Goal: Entertainment & Leisure: Consume media (video, audio)

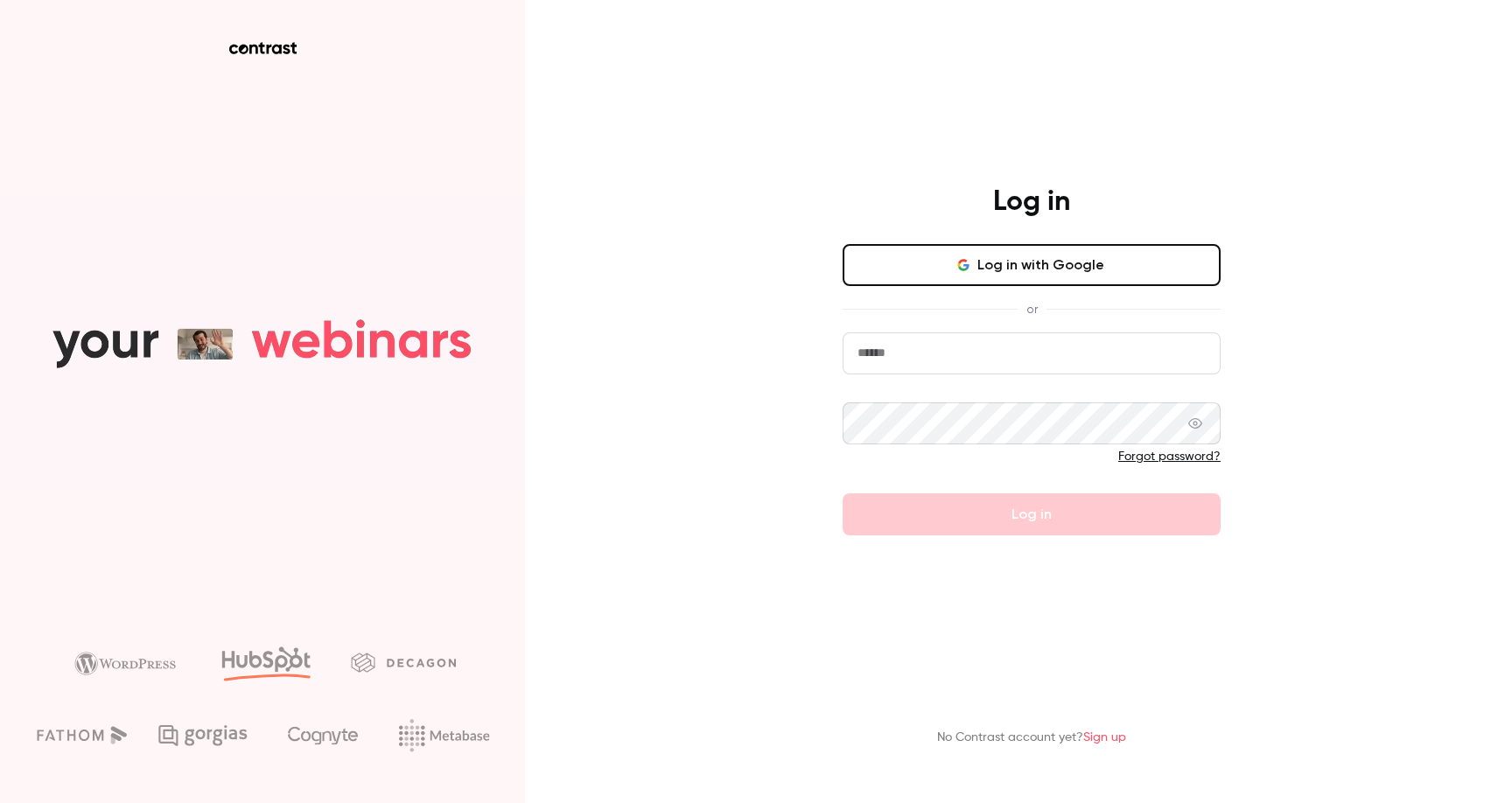
click at [1068, 281] on button "Log in with Google" at bounding box center [1031, 266] width 378 height 42
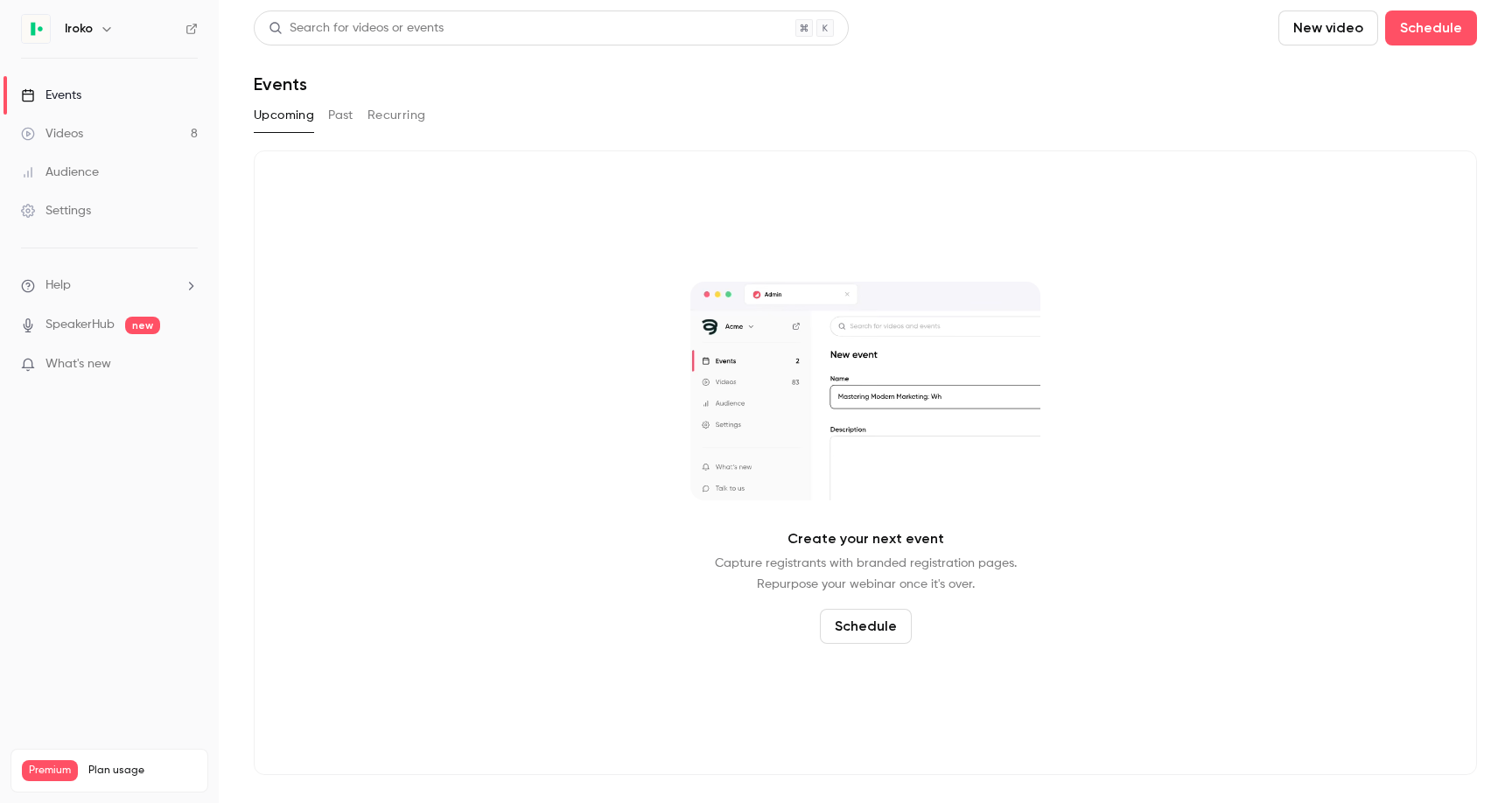
click at [129, 139] on link "Videos 8" at bounding box center [110, 134] width 219 height 39
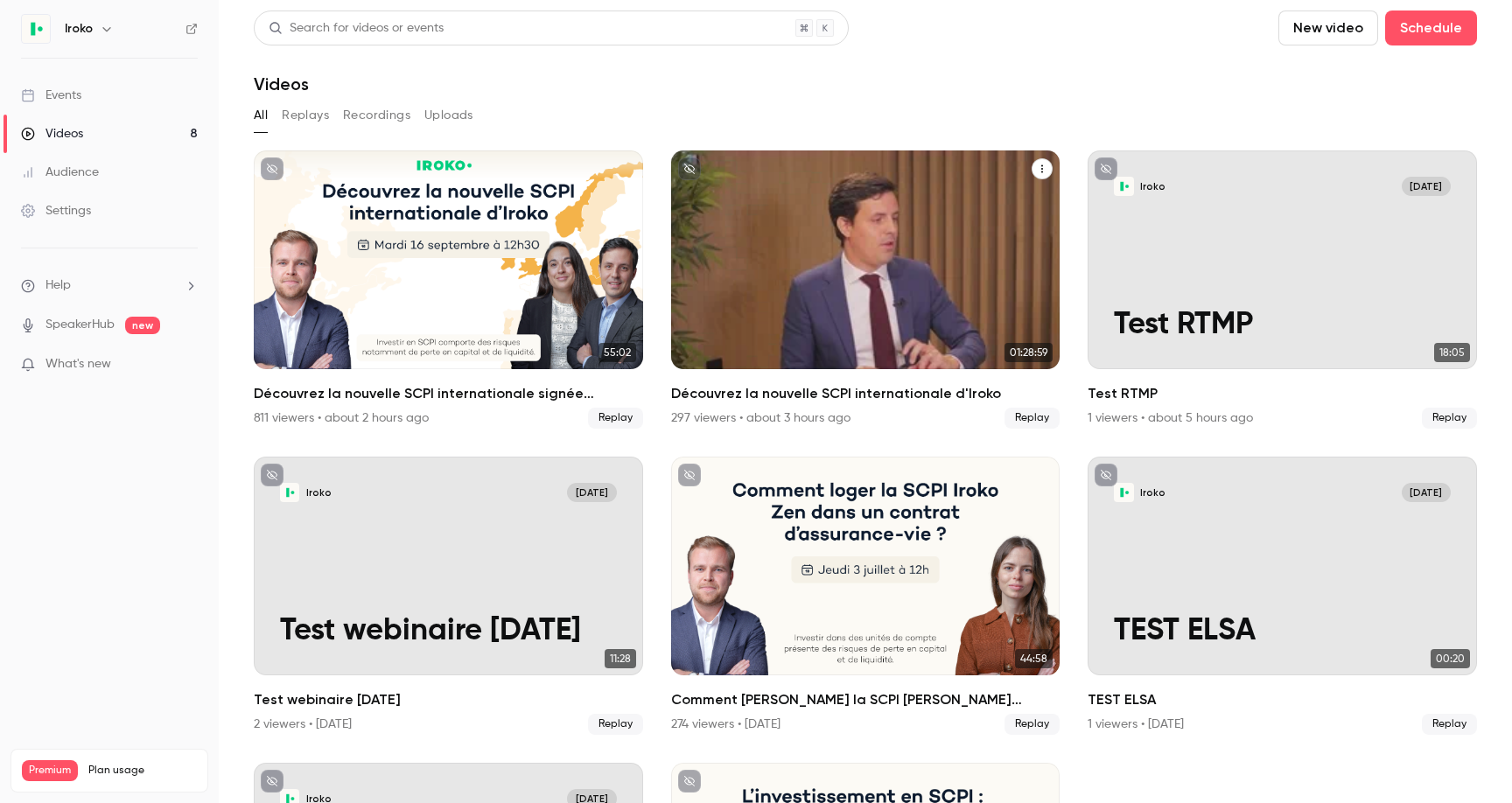
click at [785, 402] on h2 "Découvrez la nouvelle SCPI internationale d'Iroko" at bounding box center [866, 394] width 389 height 21
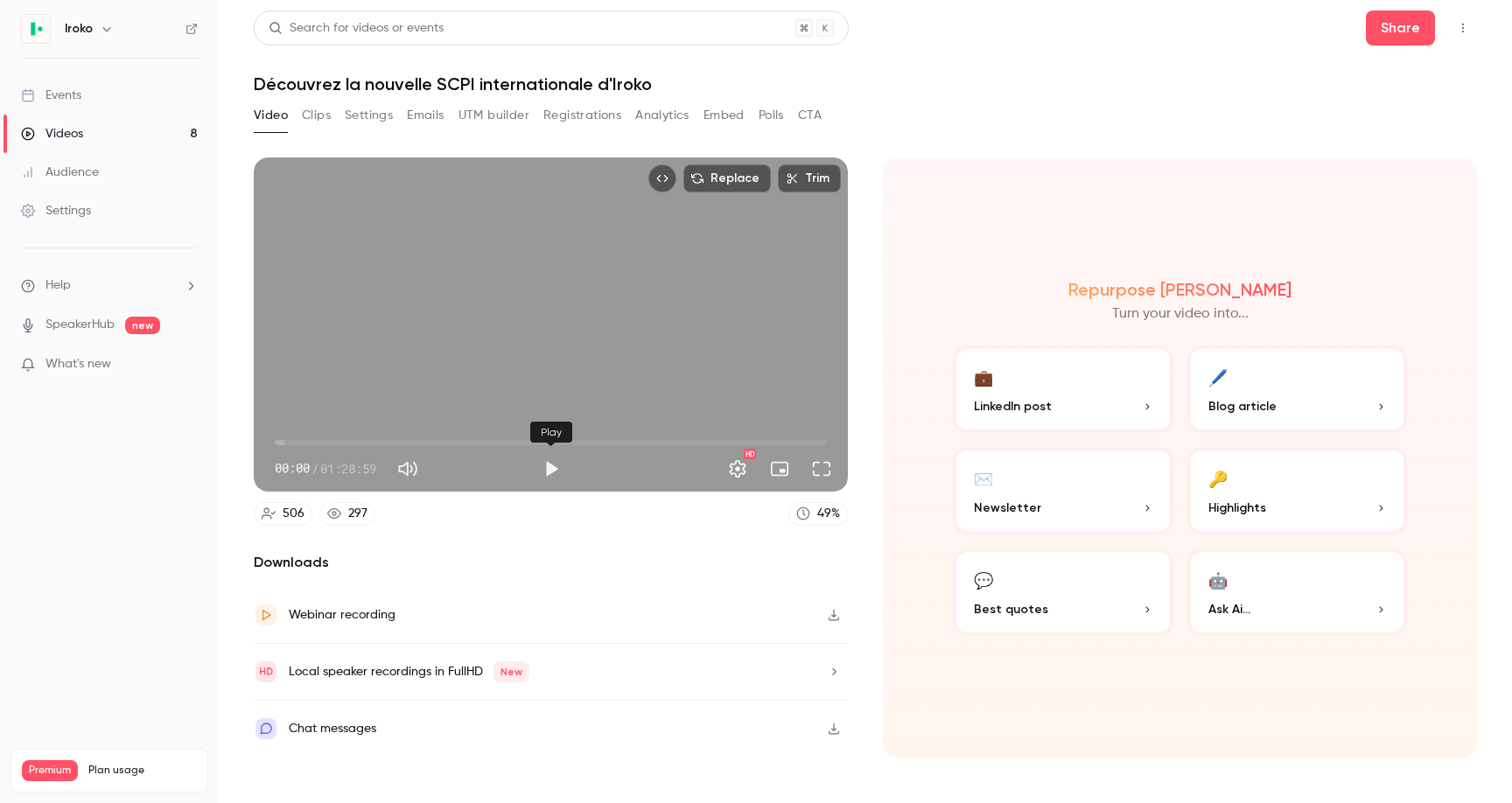
click at [542, 465] on button "Play" at bounding box center [551, 469] width 35 height 35
click at [306, 444] on span "00:02" at bounding box center [550, 443] width 552 height 28
click at [388, 437] on span "05:10" at bounding box center [550, 443] width 552 height 28
click at [415, 442] on span "22:34" at bounding box center [550, 443] width 552 height 28
click at [510, 438] on span "22:45" at bounding box center [550, 443] width 552 height 28
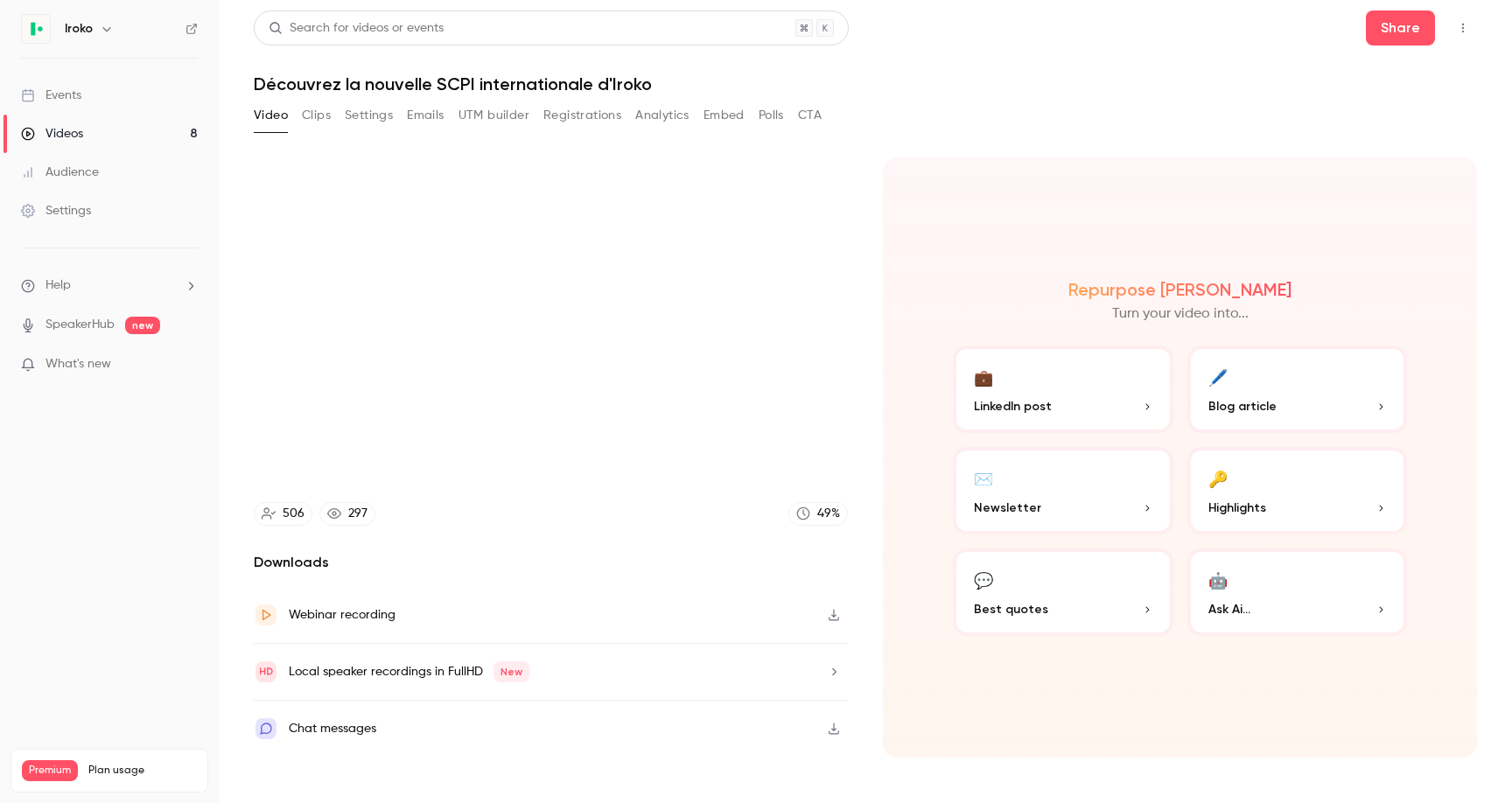
type input "****"
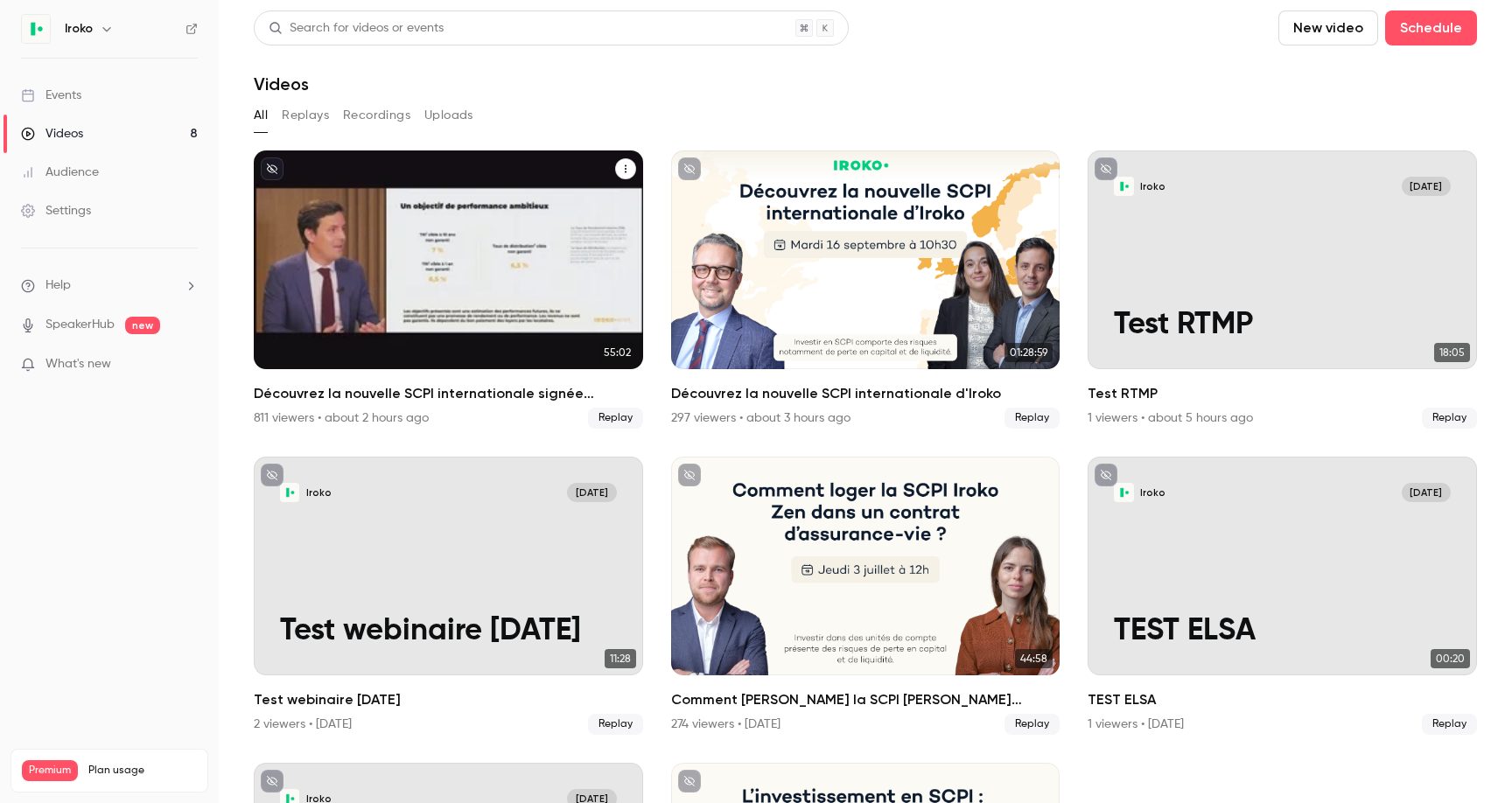
click at [405, 261] on div "Découvrez la nouvelle SCPI internationale signée Iroko" at bounding box center [448, 260] width 389 height 219
